Goal: Transaction & Acquisition: Subscribe to service/newsletter

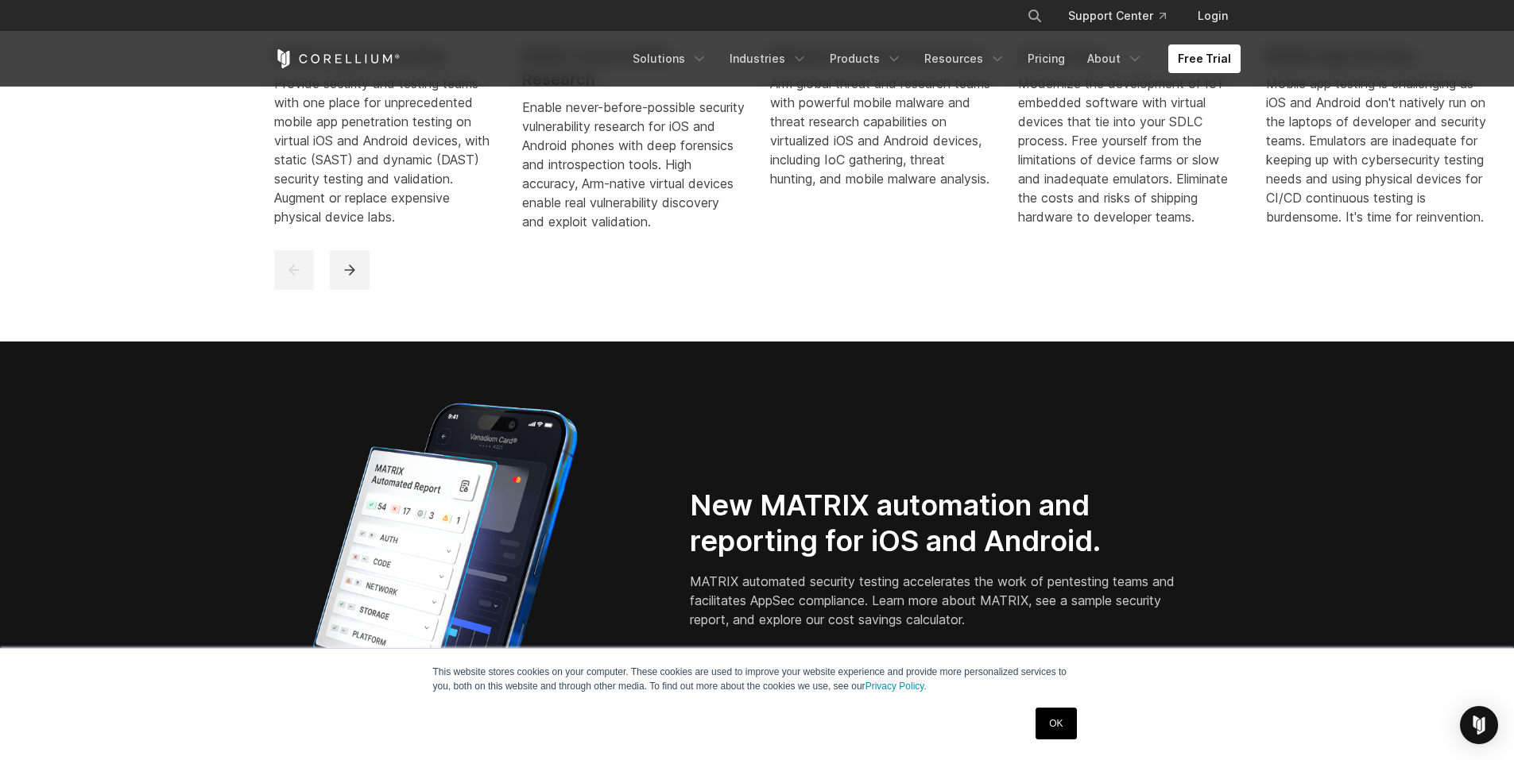
scroll to position [1430, 0]
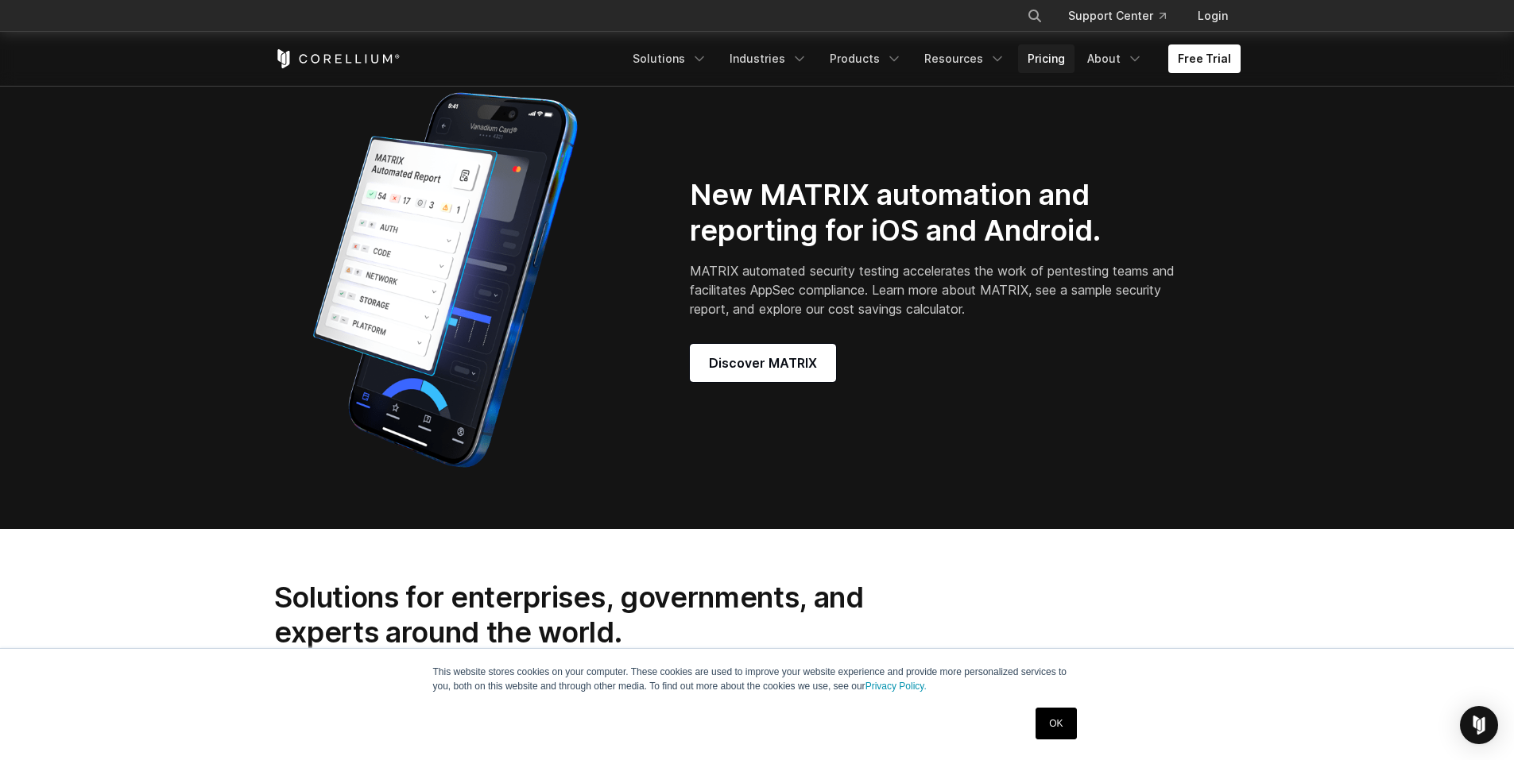
click at [1054, 53] on link "Pricing" at bounding box center [1046, 58] width 56 height 29
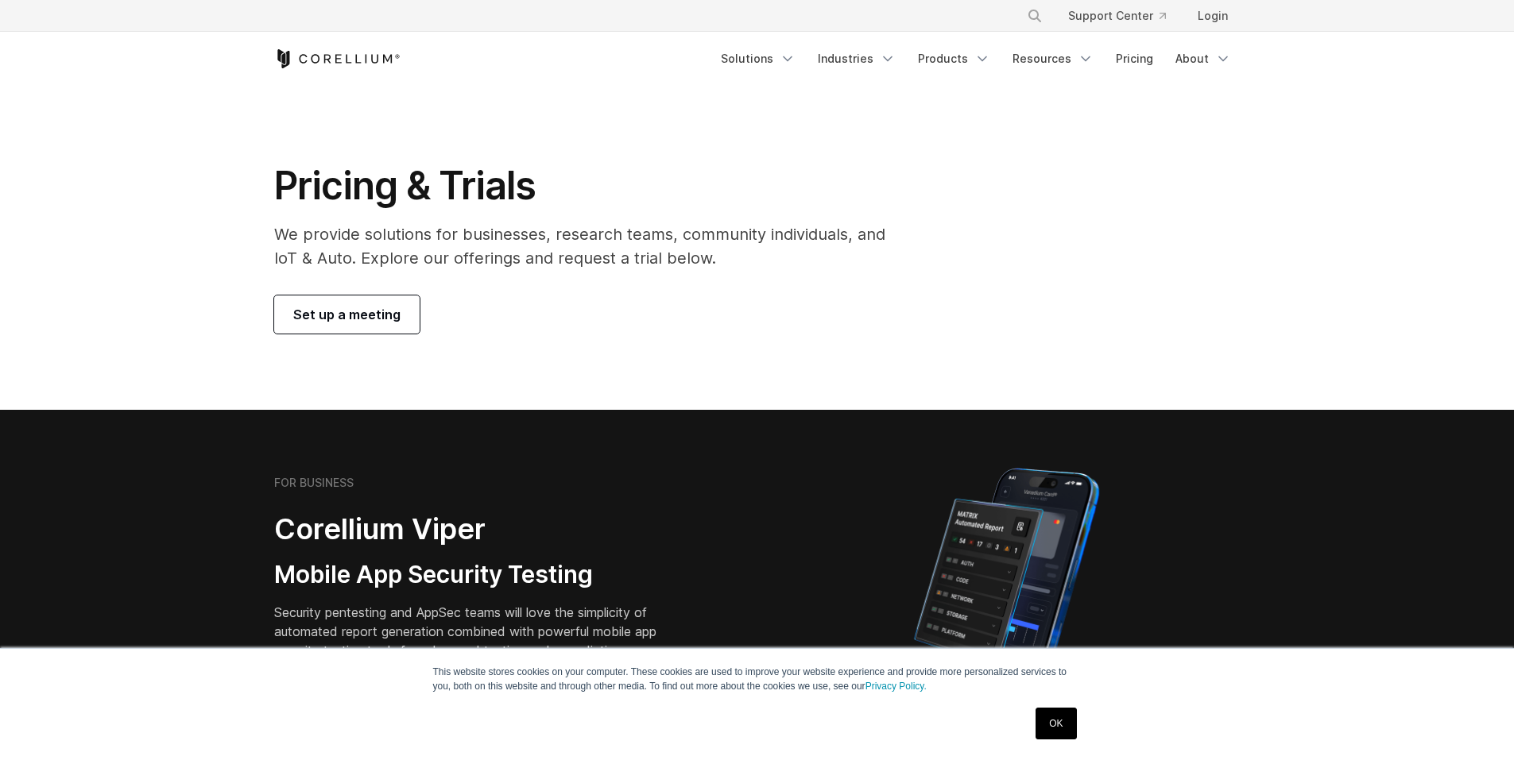
click at [393, 313] on span "Set up a meeting" at bounding box center [346, 314] width 107 height 19
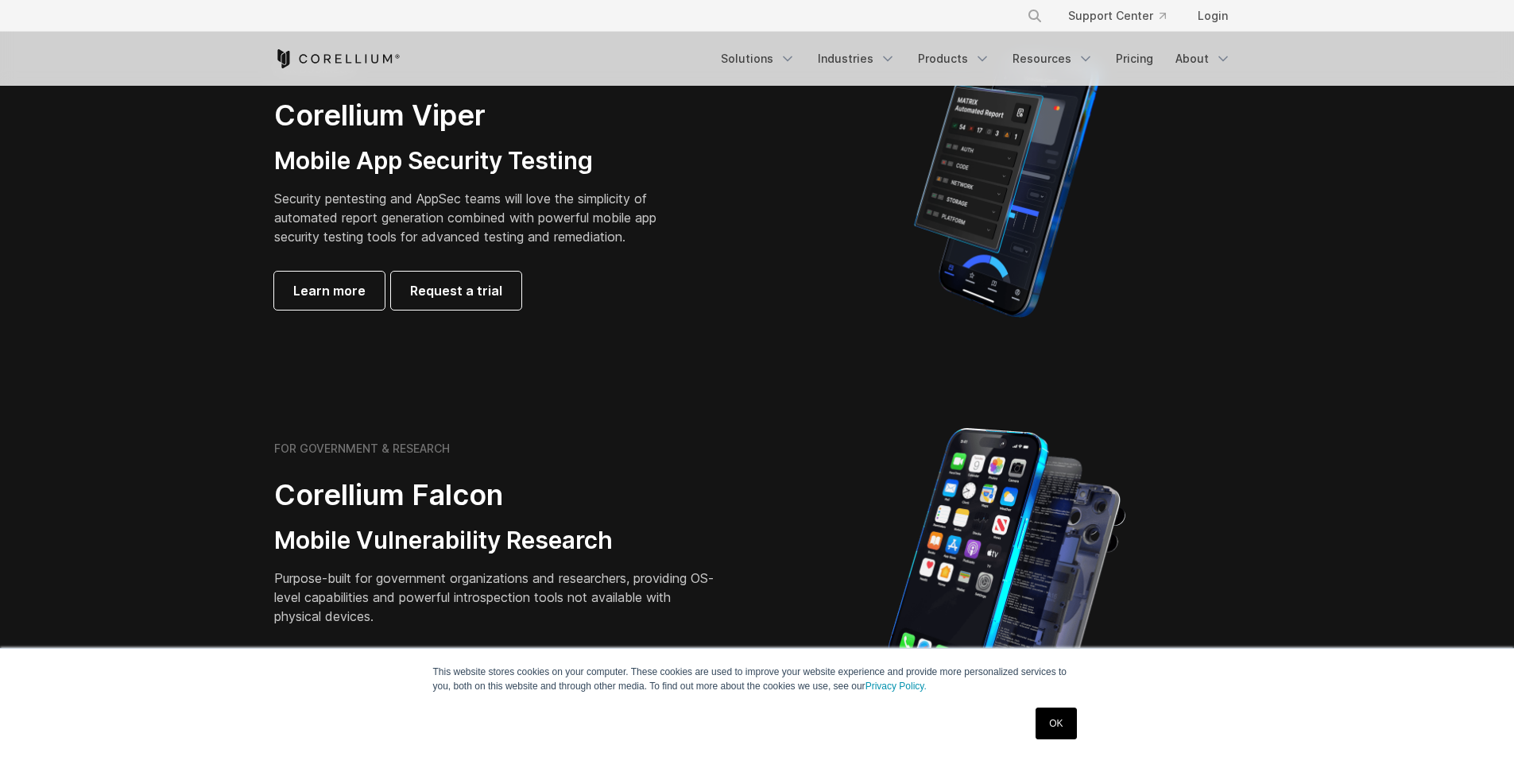
scroll to position [397, 0]
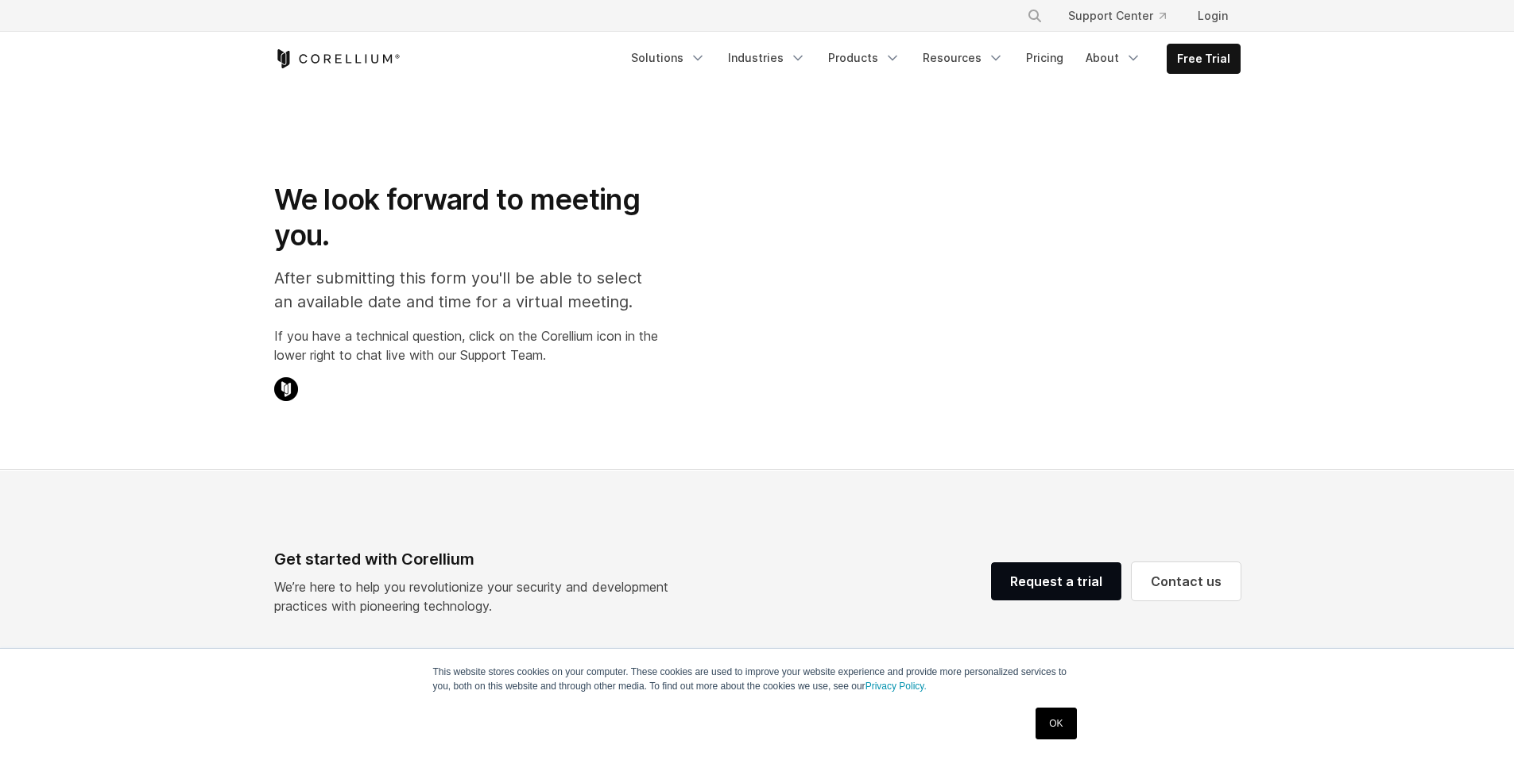
select select "**"
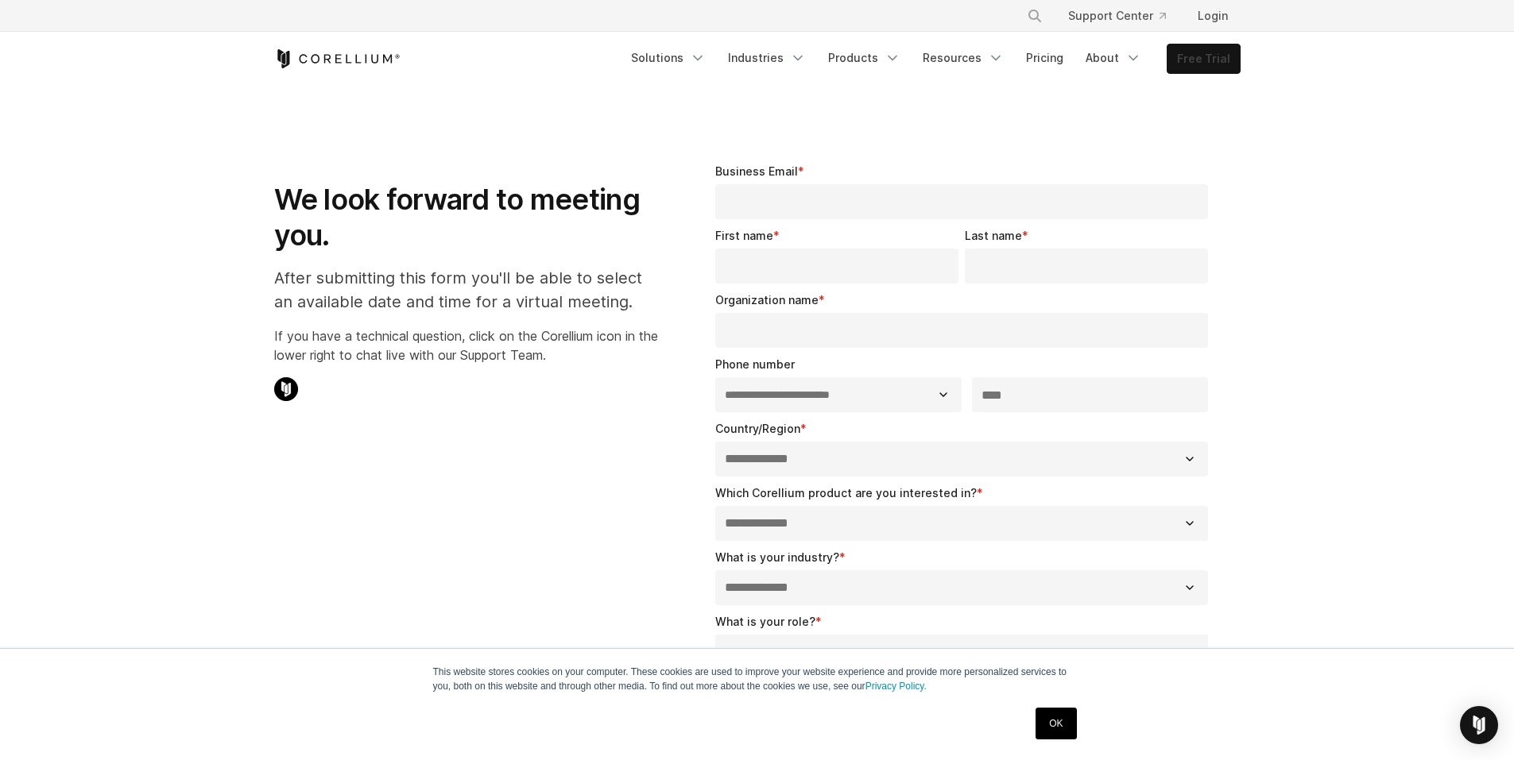
click at [1222, 56] on link "Free Trial" at bounding box center [1203, 58] width 72 height 29
